Goal: Task Accomplishment & Management: Manage account settings

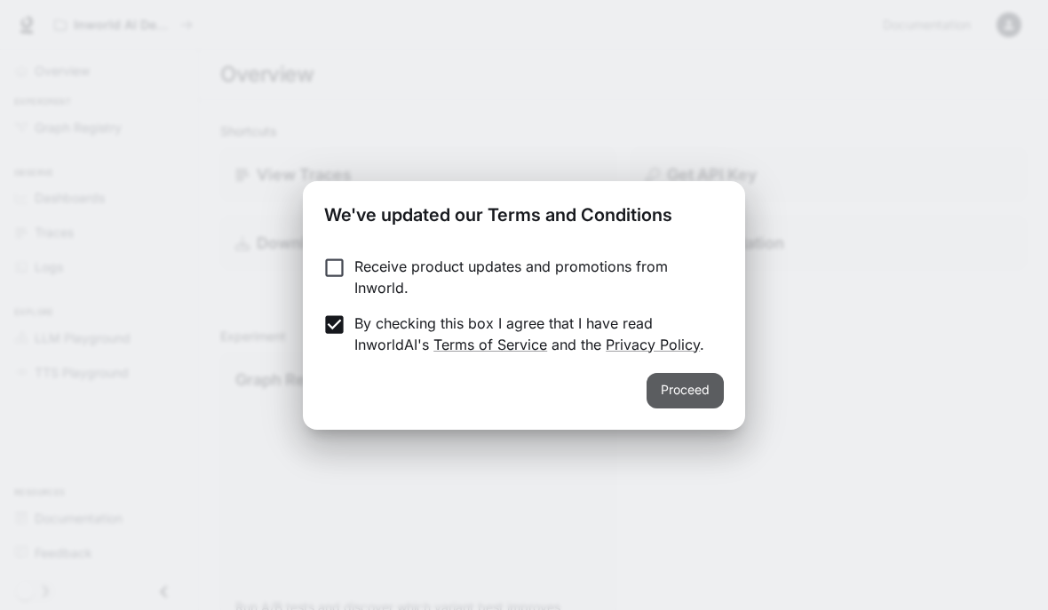
click at [678, 379] on button "Proceed" at bounding box center [685, 391] width 77 height 36
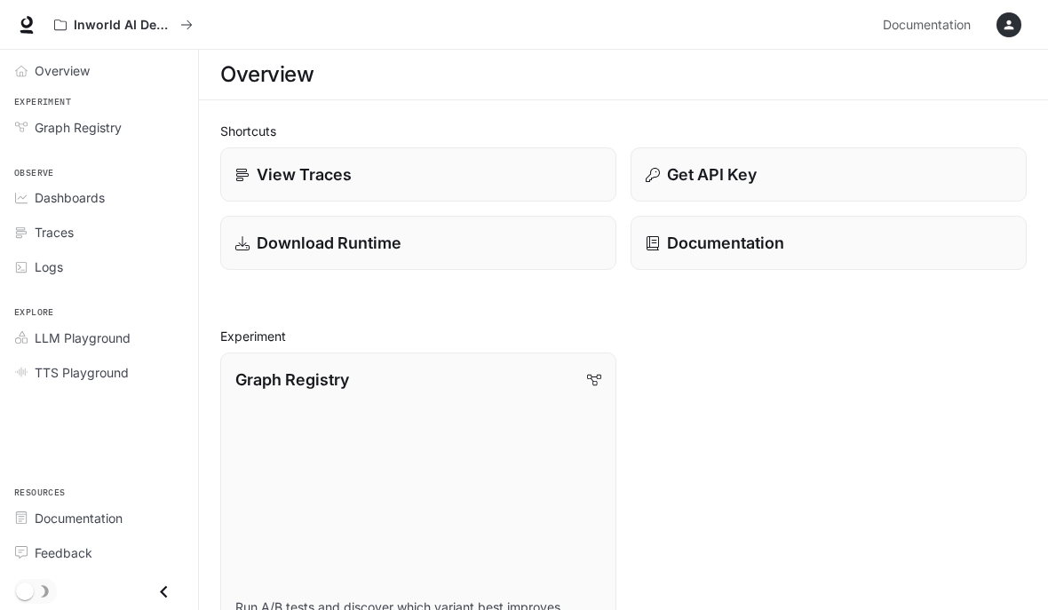
click at [57, 69] on span "Overview" at bounding box center [62, 70] width 55 height 19
click at [42, 204] on span "Dashboards" at bounding box center [70, 197] width 70 height 19
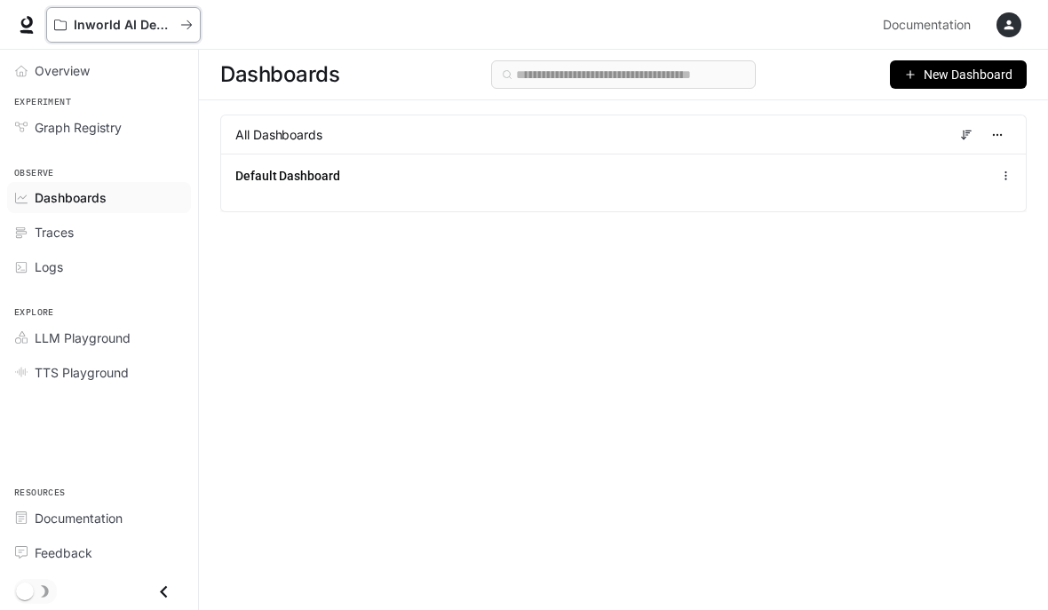
click at [79, 15] on button "Inworld AI Demos" at bounding box center [123, 25] width 155 height 36
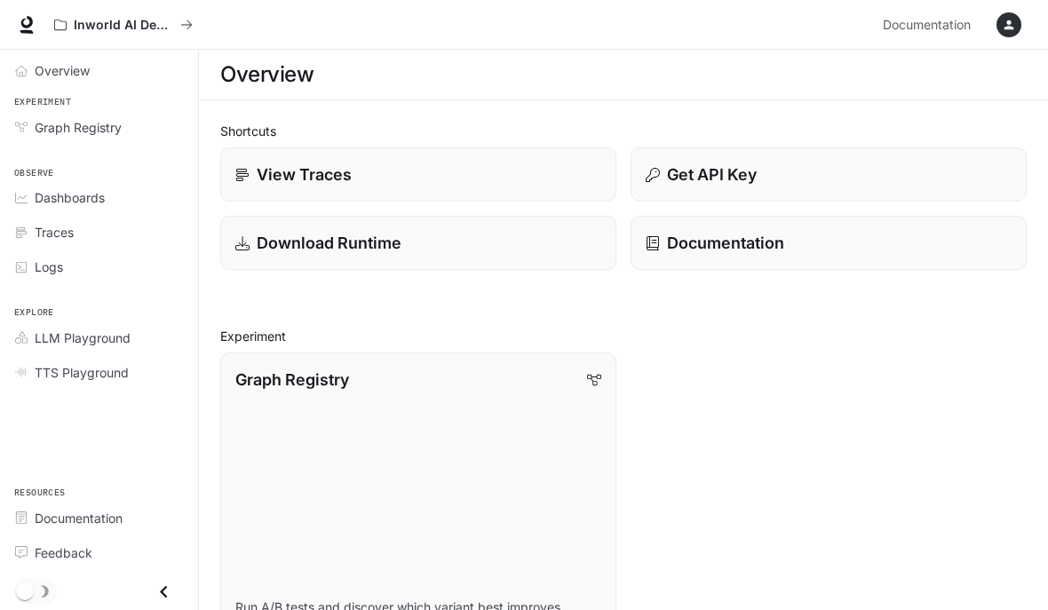
click at [27, 20] on icon at bounding box center [27, 25] width 18 height 18
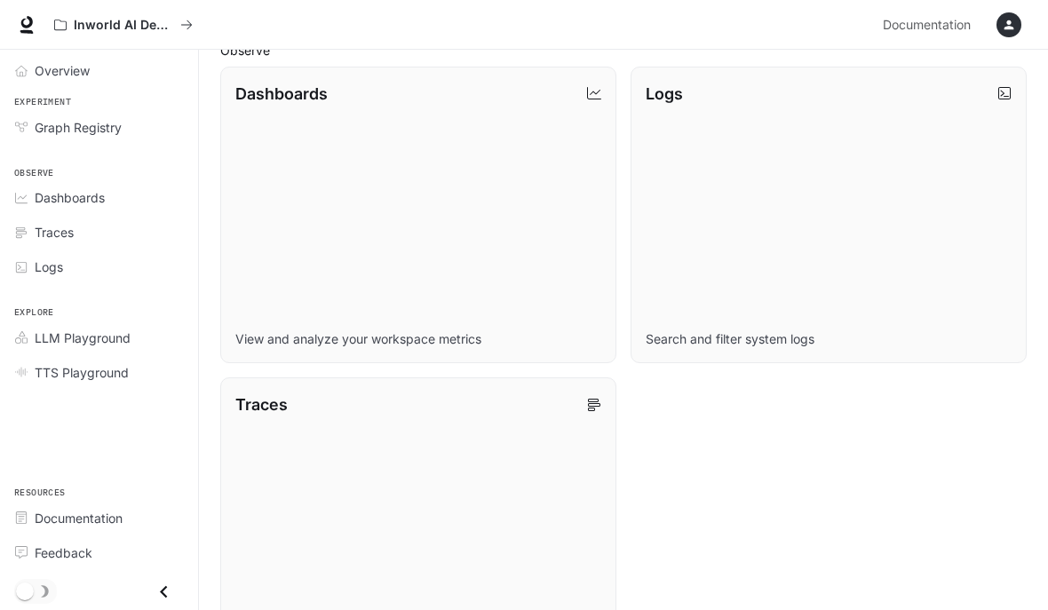
scroll to position [656, 0]
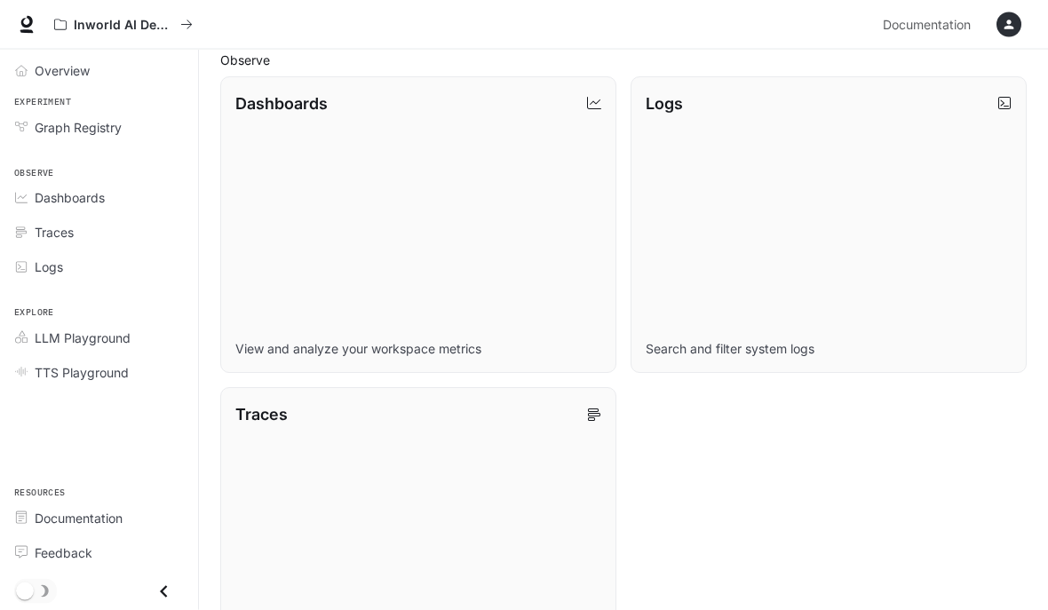
click at [45, 121] on span "Graph Registry" at bounding box center [78, 127] width 87 height 19
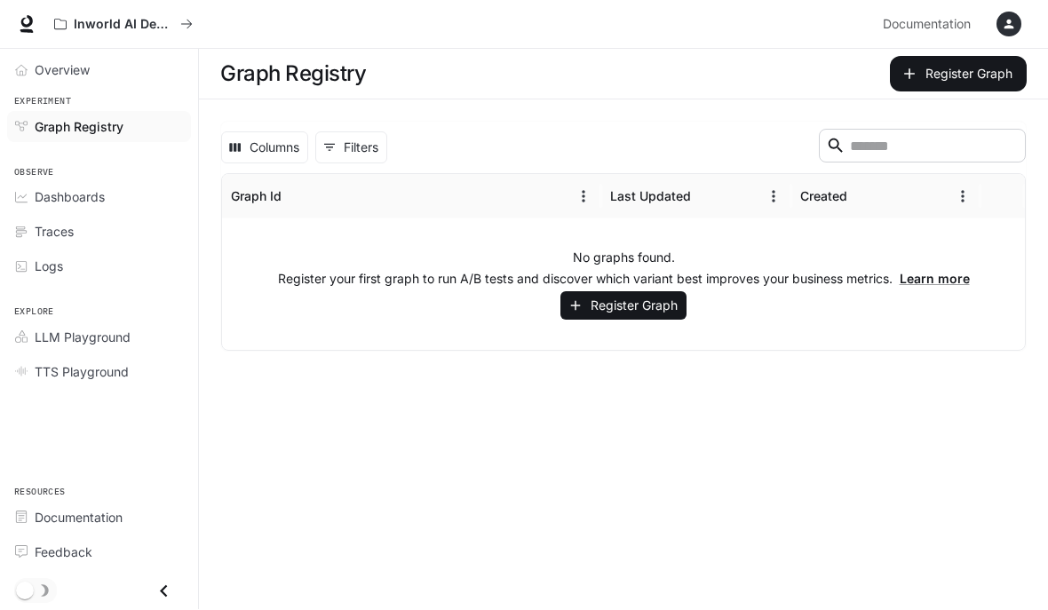
click at [41, 68] on span "Overview" at bounding box center [62, 70] width 55 height 19
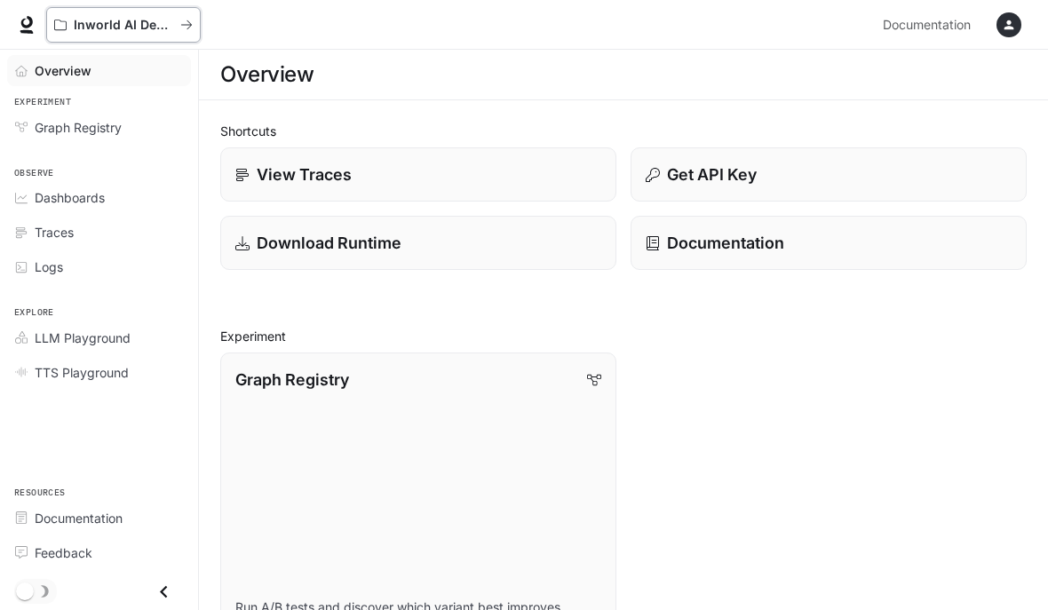
click at [78, 36] on button "Inworld AI Demos" at bounding box center [123, 25] width 155 height 36
click at [194, 35] on button "Inworld AI Demos" at bounding box center [123, 25] width 155 height 36
click at [1000, 16] on div "button" at bounding box center [1009, 24] width 25 height 25
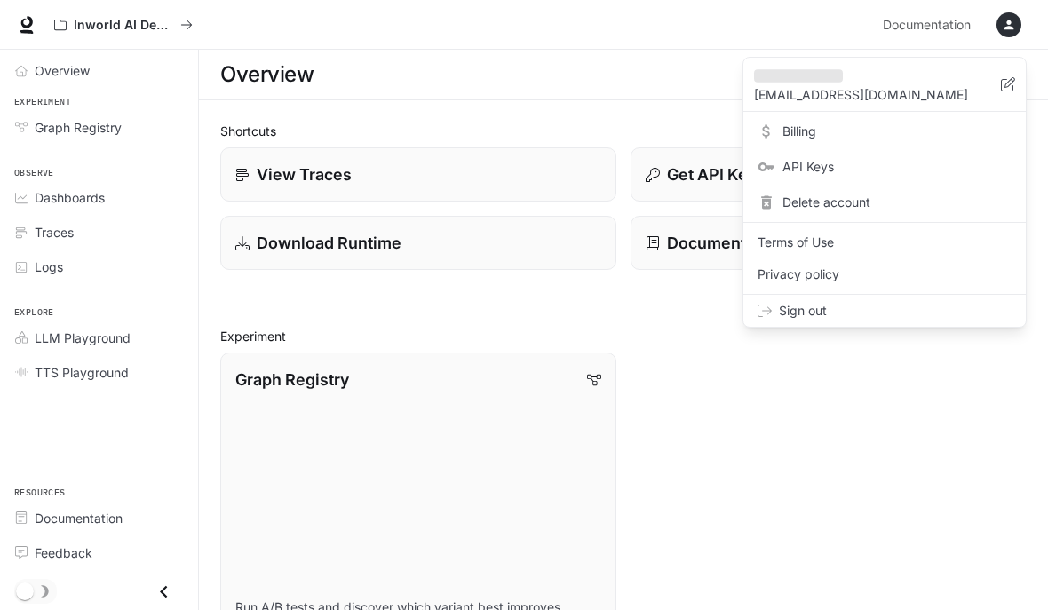
click at [759, 203] on icon at bounding box center [767, 203] width 18 height 18
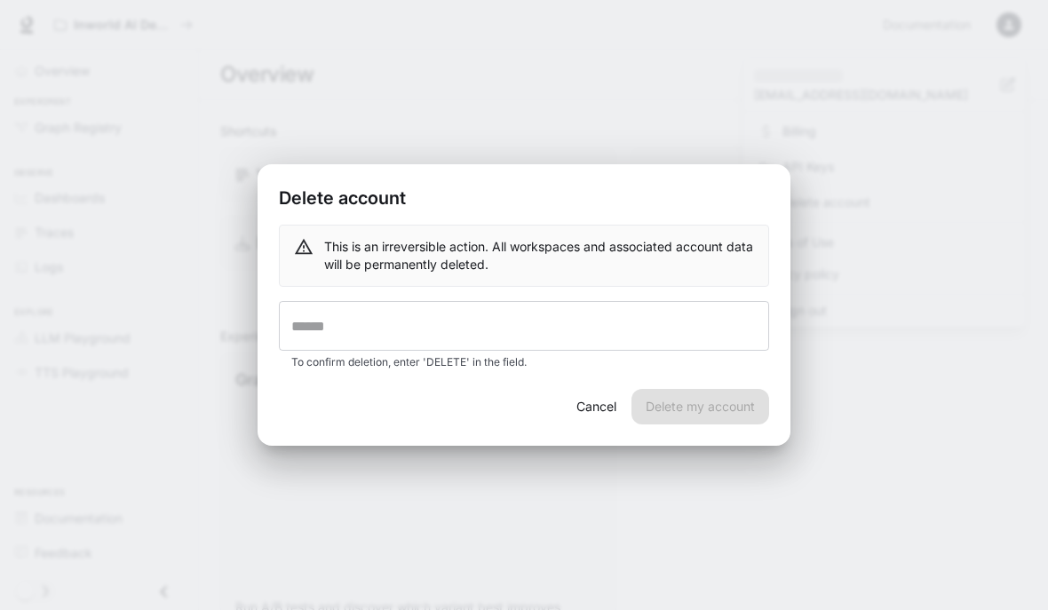
click at [636, 326] on input "text" at bounding box center [524, 326] width 490 height 50
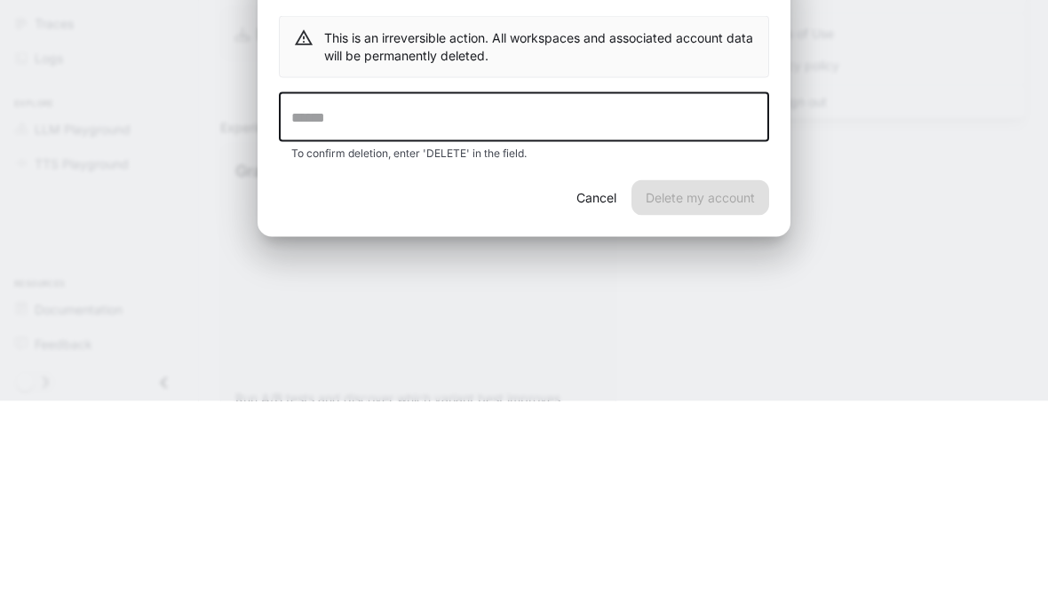
click at [592, 389] on button "Cancel" at bounding box center [596, 407] width 57 height 36
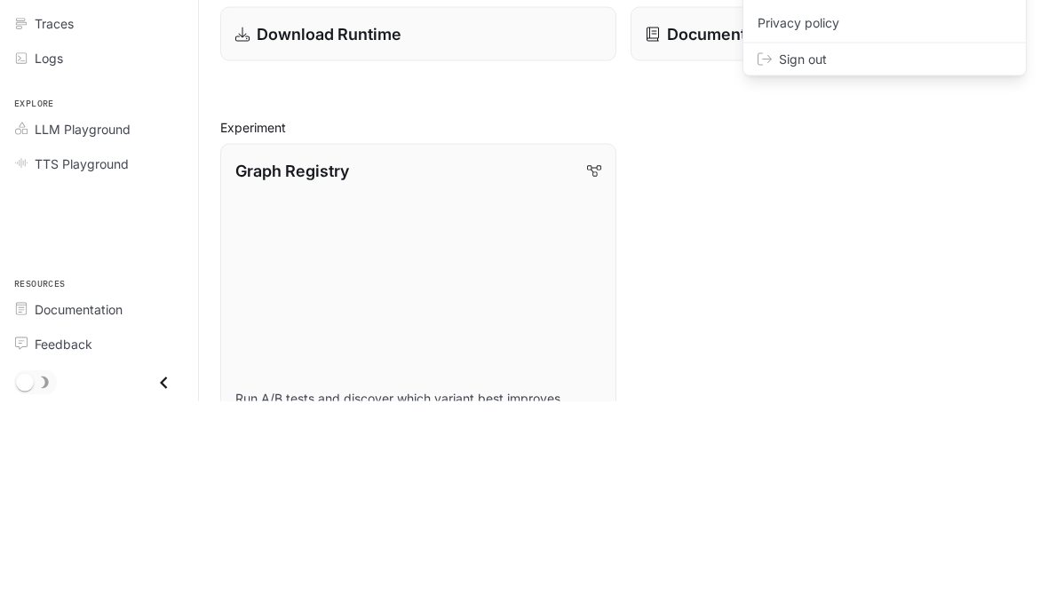
scroll to position [210, 0]
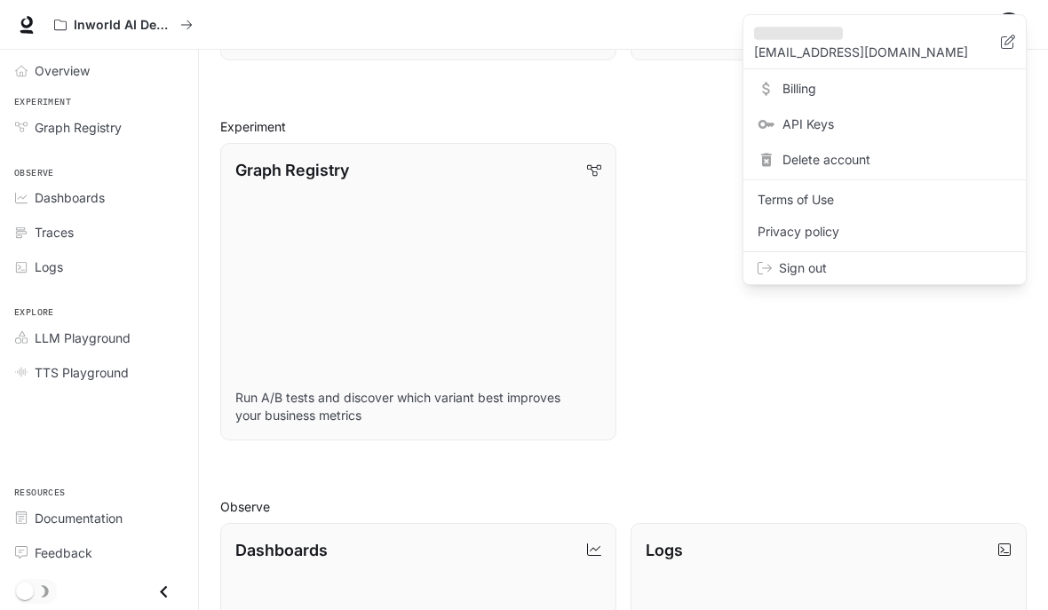
click at [788, 82] on span "Billing" at bounding box center [897, 89] width 229 height 18
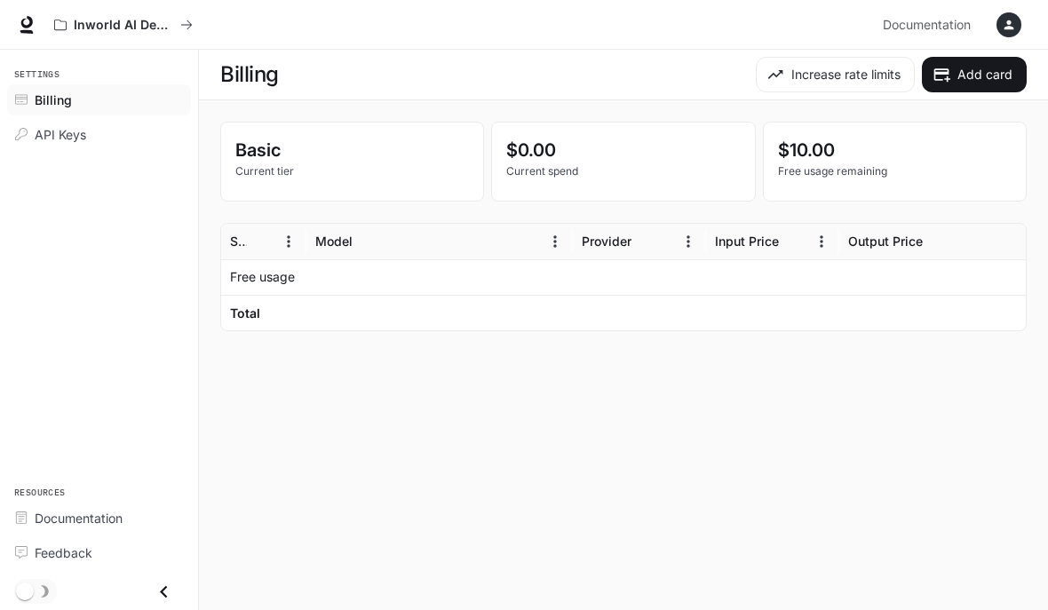
click at [1016, 31] on div "button" at bounding box center [1009, 24] width 25 height 25
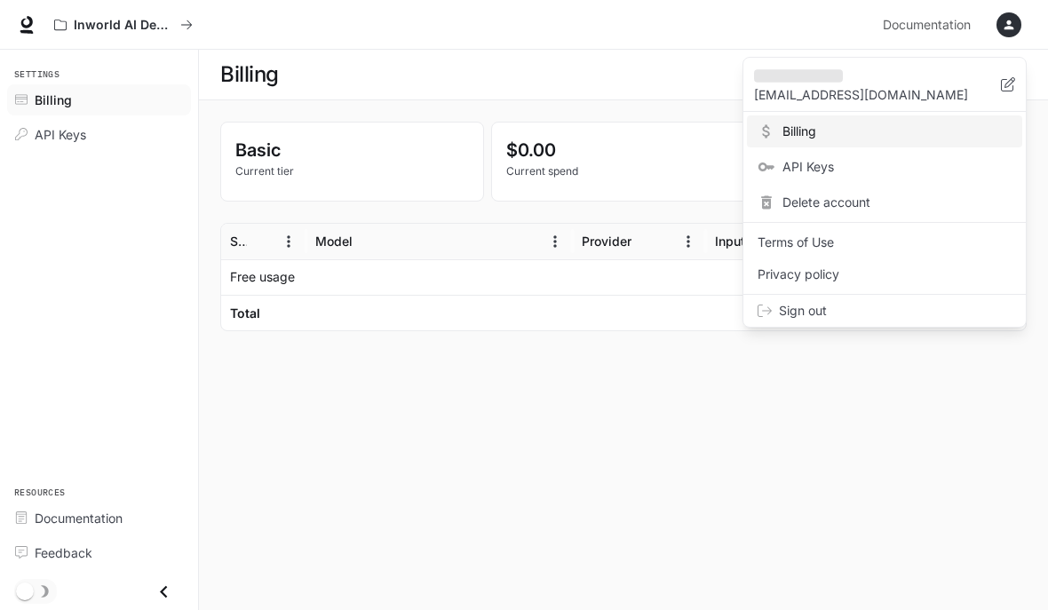
click at [888, 206] on span "Delete account" at bounding box center [897, 203] width 229 height 18
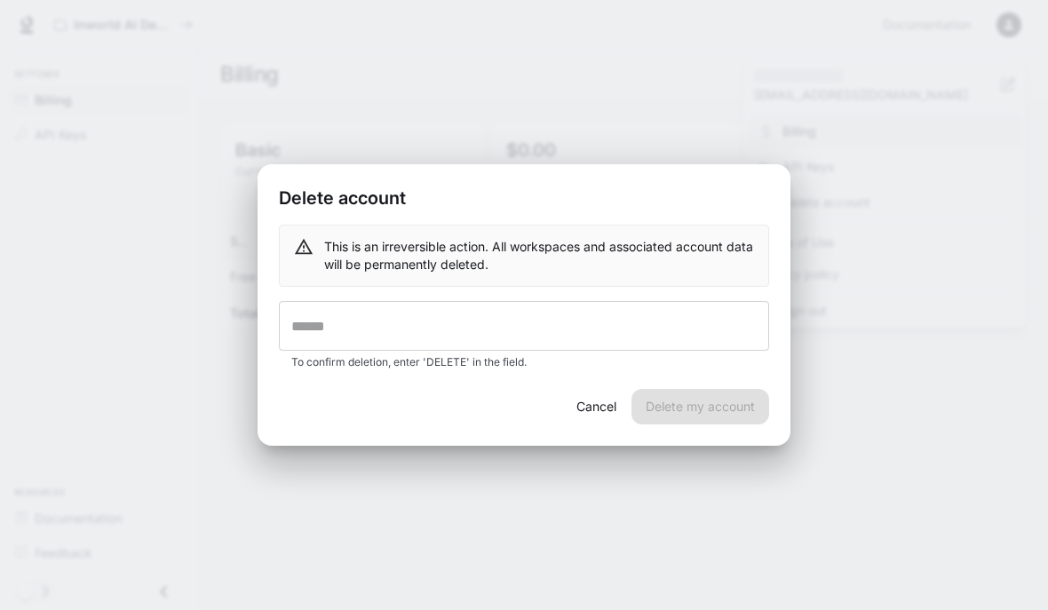
click at [662, 332] on input "text" at bounding box center [524, 326] width 490 height 50
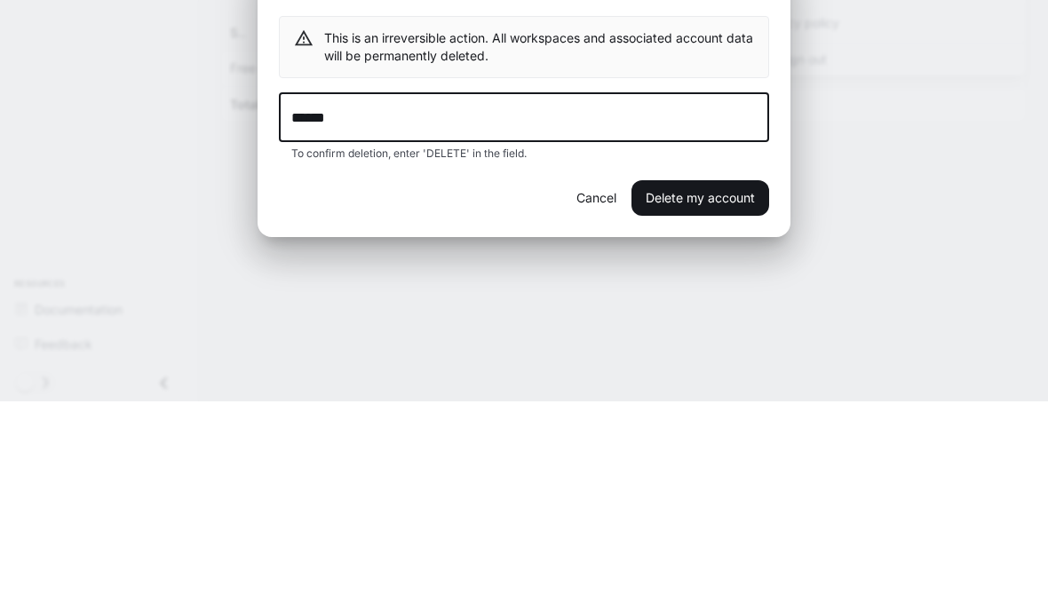
type input "******"
click at [730, 389] on button "Delete my account" at bounding box center [701, 407] width 138 height 36
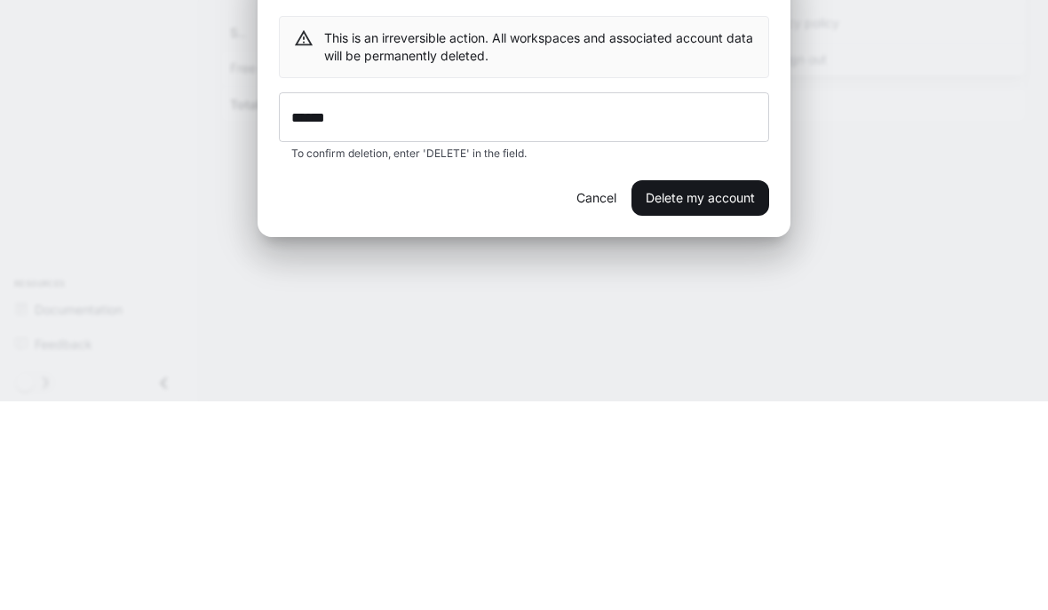
scroll to position [79, 0]
